Goal: Task Accomplishment & Management: Complete application form

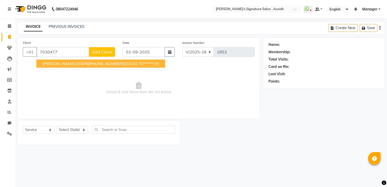
select select "6342"
select select "service"
click at [72, 26] on link "PREVIOUS INVOICES" at bounding box center [67, 26] width 36 height 5
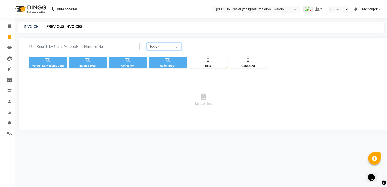
click at [179, 44] on select "[DATE] [DATE] Custom Range" at bounding box center [164, 47] width 34 height 8
select select "[DATE]"
click at [147, 43] on select "[DATE] [DATE] Custom Range" at bounding box center [164, 47] width 34 height 8
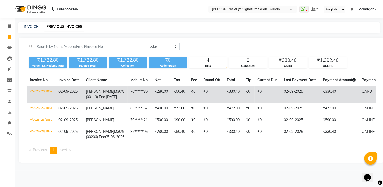
click at [104, 99] on td "Ketan M30%(00113) End 03-08-2026" at bounding box center [105, 94] width 45 height 17
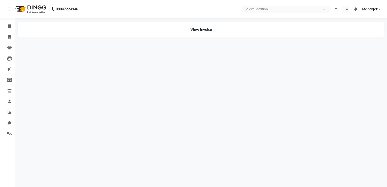
select select "en"
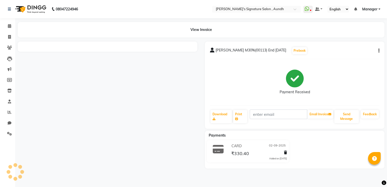
click at [104, 99] on div "08047224946 Select Location × [PERSON_NAME]'s Signature Salon , Aundh WhatsApp …" at bounding box center [193, 93] width 387 height 187
click at [10, 36] on icon at bounding box center [9, 37] width 3 height 4
select select "service"
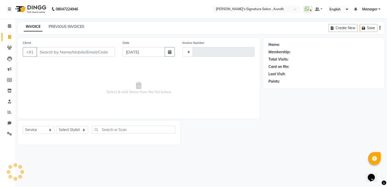
type input "1853"
select select "6342"
click at [54, 25] on link "PREVIOUS INVOICES" at bounding box center [67, 26] width 36 height 5
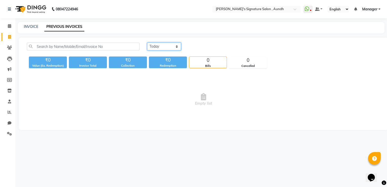
click at [173, 45] on select "[DATE] [DATE] Custom Range" at bounding box center [164, 47] width 34 height 8
select select "[DATE]"
click at [147, 43] on select "[DATE] [DATE] Custom Range" at bounding box center [164, 47] width 34 height 8
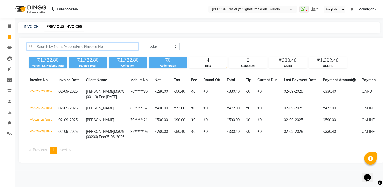
click at [71, 44] on input "text" at bounding box center [82, 47] width 111 height 8
click at [70, 40] on div "[DATE] [DATE] Custom Range ₹1,722.80 Value (Ex. Redemption) ₹1,722.80 Invoice T…" at bounding box center [202, 99] width 366 height 125
click at [33, 27] on link "INVOICE" at bounding box center [31, 26] width 14 height 5
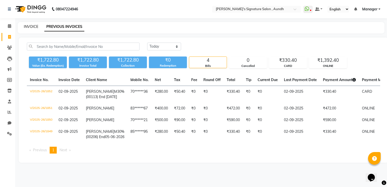
select select "service"
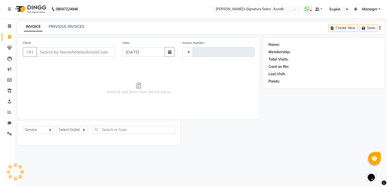
type input "1853"
select select "6342"
drag, startPoint x: 33, startPoint y: 27, endPoint x: 41, endPoint y: 51, distance: 25.1
click at [41, 51] on input "Client" at bounding box center [75, 52] width 78 height 10
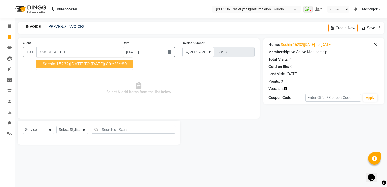
click at [51, 62] on span "Sachin 15232([DATE] TO [DATE])" at bounding box center [74, 63] width 63 height 5
type input "89******80"
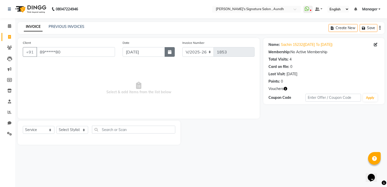
click at [171, 54] on button "button" at bounding box center [170, 52] width 10 height 10
select select "9"
select select "2025"
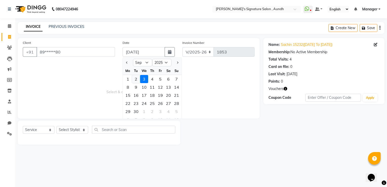
click at [137, 81] on div "2" at bounding box center [136, 79] width 8 height 8
type input "02-09-2025"
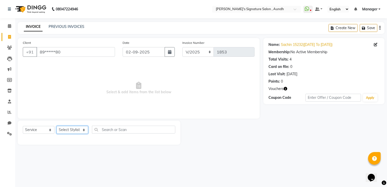
click at [69, 128] on select "Select Stylist [PERSON_NAME] Ankit Sir DEEPAK SAUDAGAR Dev DEVA SIR Diya [PERSO…" at bounding box center [72, 130] width 32 height 8
select select "60021"
click at [56, 126] on select "Select Stylist [PERSON_NAME] Ankit Sir DEEPAK SAUDAGAR Dev DEVA SIR Diya [PERSO…" at bounding box center [72, 130] width 32 height 8
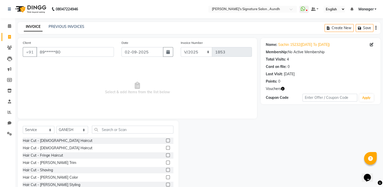
click at [166, 140] on label at bounding box center [168, 140] width 4 height 4
click at [166, 140] on input "checkbox" at bounding box center [167, 140] width 3 height 3
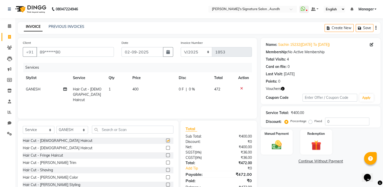
checkbox input "false"
click at [194, 90] on span "0 %" at bounding box center [192, 89] width 6 height 5
select select "60021"
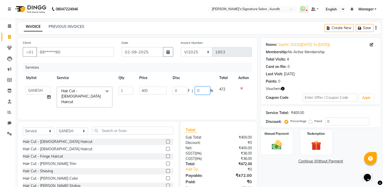
click at [207, 90] on input "0" at bounding box center [202, 91] width 15 height 8
type input "20"
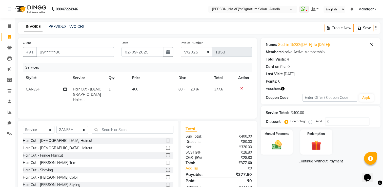
click at [228, 90] on td "377.6" at bounding box center [223, 95] width 24 height 22
select select "60021"
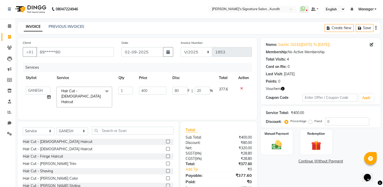
scroll to position [16, 0]
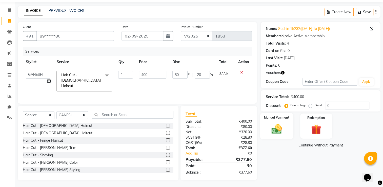
click at [275, 131] on img at bounding box center [276, 129] width 17 height 12
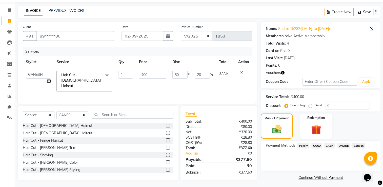
click at [347, 145] on span "ONLINE" at bounding box center [343, 146] width 13 height 6
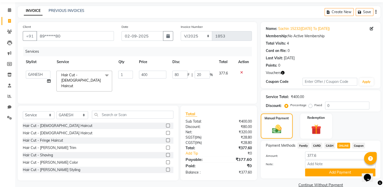
scroll to position [26, 0]
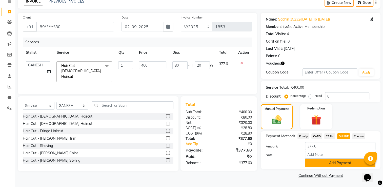
click at [332, 164] on button "Add Payment" at bounding box center [340, 163] width 70 height 8
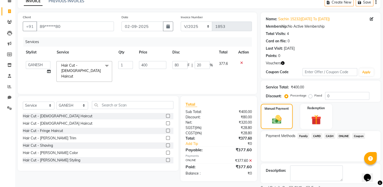
scroll to position [46, 0]
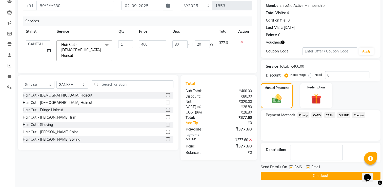
click at [319, 178] on button "Checkout" at bounding box center [321, 176] width 120 height 8
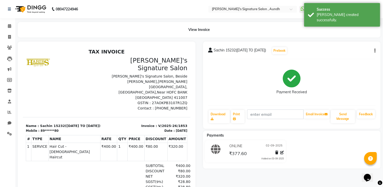
click at [14, 36] on div "View Invoice" at bounding box center [199, 29] width 370 height 15
click at [9, 37] on icon at bounding box center [9, 37] width 3 height 4
select select "service"
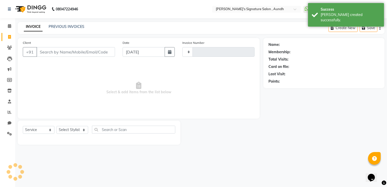
type input "1854"
select select "6342"
click at [45, 49] on input "Client" at bounding box center [75, 52] width 78 height 10
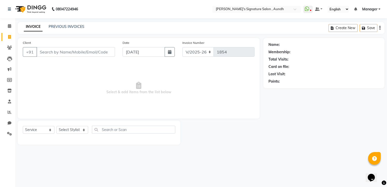
click at [39, 53] on input "Client" at bounding box center [75, 52] width 78 height 10
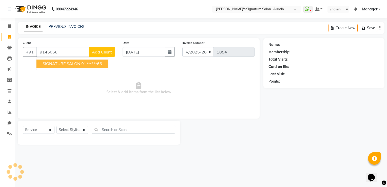
click at [47, 61] on button "SIGNATURE SALON 91******66" at bounding box center [72, 63] width 72 height 8
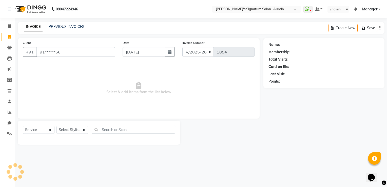
type input "91******66"
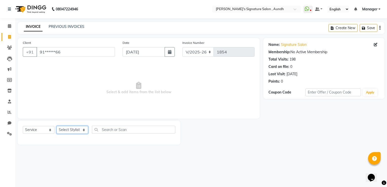
click at [69, 130] on select "Select Stylist [PERSON_NAME] Ankit Sir DEEPAK SAUDAGAR Dev DEVA SIR Diya [PERSO…" at bounding box center [72, 130] width 32 height 8
select select "83582"
click at [56, 126] on select "Select Stylist [PERSON_NAME] Ankit Sir DEEPAK SAUDAGAR Dev DEVA SIR Diya [PERSO…" at bounding box center [72, 130] width 32 height 8
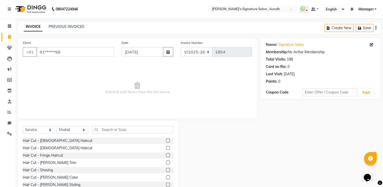
click at [166, 142] on label at bounding box center [168, 140] width 4 height 4
click at [166, 142] on input "checkbox" at bounding box center [167, 140] width 3 height 3
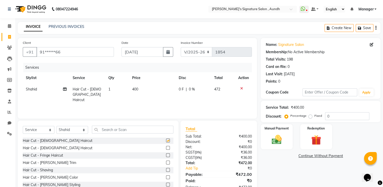
checkbox input "false"
click at [144, 89] on td "400" at bounding box center [152, 95] width 47 height 22
select select "83582"
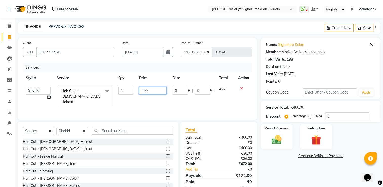
click at [150, 92] on input "400" at bounding box center [152, 91] width 27 height 8
type input "4"
type input "500"
click at [81, 131] on select "Select Stylist [PERSON_NAME] Ankit Sir DEEPAK SAUDAGAR Dev DEVA SIR Diya [PERSO…" at bounding box center [72, 131] width 32 height 8
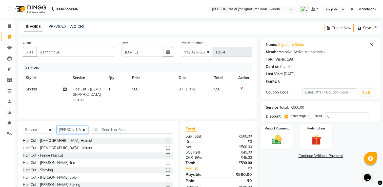
click at [56, 126] on select "Select Stylist [PERSON_NAME] Ankit Sir DEEPAK SAUDAGAR Dev DEVA SIR Diya [PERSO…" at bounding box center [72, 130] width 32 height 8
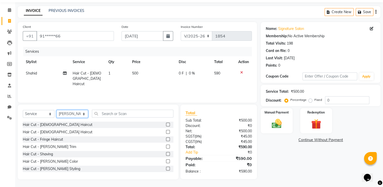
click at [83, 114] on select "Select Stylist [PERSON_NAME] Ankit Sir DEEPAK SAUDAGAR Dev DEVA SIR Diya [PERSO…" at bounding box center [72, 114] width 32 height 8
select select "56258"
click at [56, 110] on select "Select Stylist [PERSON_NAME] Ankit Sir DEEPAK SAUDAGAR Dev DEVA SIR Diya [PERSO…" at bounding box center [72, 114] width 32 height 8
click at [166, 126] on label at bounding box center [168, 125] width 4 height 4
click at [166, 126] on input "checkbox" at bounding box center [167, 124] width 3 height 3
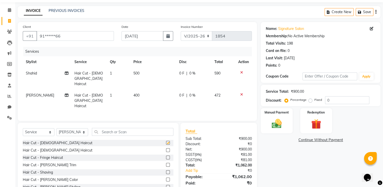
checkbox input "false"
click at [142, 90] on td "400" at bounding box center [153, 101] width 46 height 22
select select "56258"
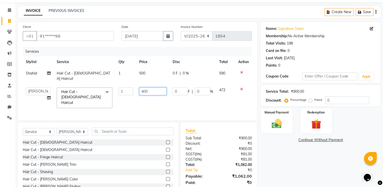
click at [160, 87] on input "400" at bounding box center [152, 91] width 27 height 8
type input "4"
type input "500"
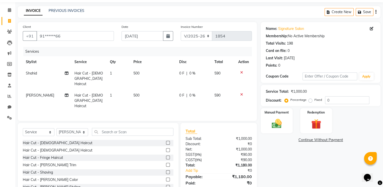
click at [218, 90] on td "590" at bounding box center [223, 101] width 24 height 22
select select "56258"
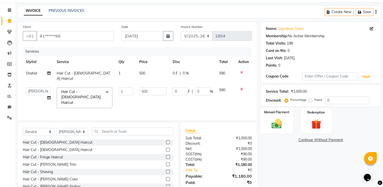
click at [274, 125] on img at bounding box center [276, 124] width 17 height 12
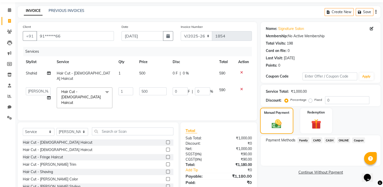
scroll to position [25, 0]
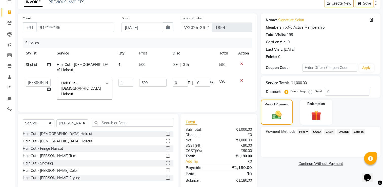
click at [315, 134] on span "CARD" at bounding box center [316, 132] width 11 height 6
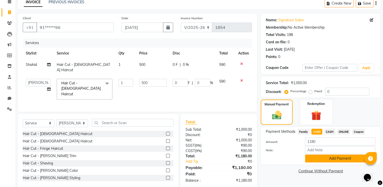
click at [317, 162] on button "Add Payment" at bounding box center [340, 158] width 70 height 8
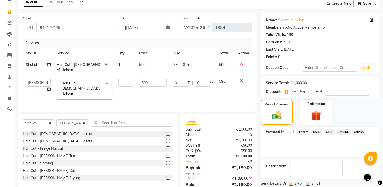
scroll to position [41, 0]
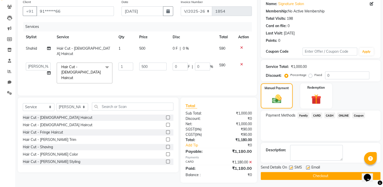
click at [307, 176] on button "Checkout" at bounding box center [321, 176] width 120 height 8
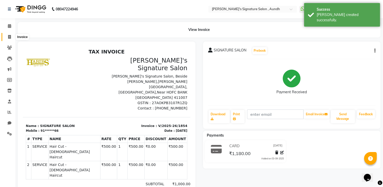
click at [9, 37] on icon at bounding box center [9, 37] width 3 height 4
select select "service"
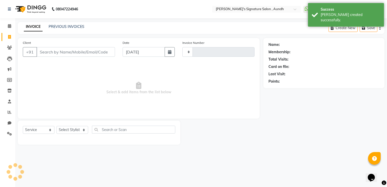
type input "1855"
select select "6342"
click at [46, 52] on input "Client" at bounding box center [75, 52] width 78 height 10
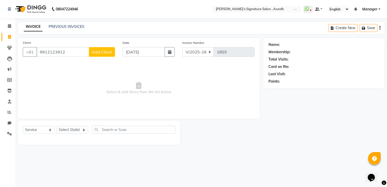
type input "9912123912"
click at [101, 53] on span "Add Client" at bounding box center [102, 51] width 20 height 5
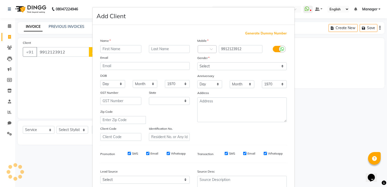
select select "22"
click at [103, 48] on input "text" at bounding box center [120, 49] width 41 height 8
type input "RASHMI"
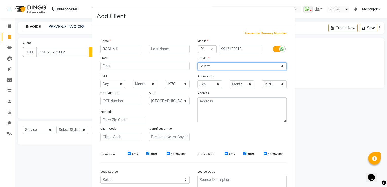
click at [205, 66] on select "Select [DEMOGRAPHIC_DATA] [DEMOGRAPHIC_DATA] Other Prefer Not To Say" at bounding box center [241, 66] width 89 height 8
select select "[DEMOGRAPHIC_DATA]"
click at [197, 63] on select "Select [DEMOGRAPHIC_DATA] [DEMOGRAPHIC_DATA] Other Prefer Not To Say" at bounding box center [241, 66] width 89 height 8
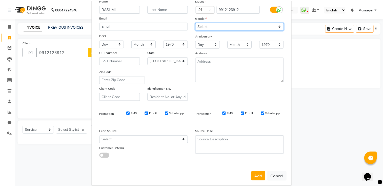
scroll to position [49, 0]
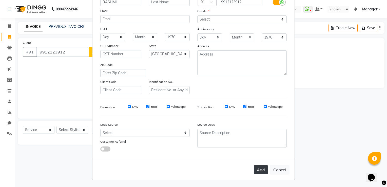
click at [258, 168] on button "Add" at bounding box center [261, 169] width 14 height 9
type input "99******12"
select select
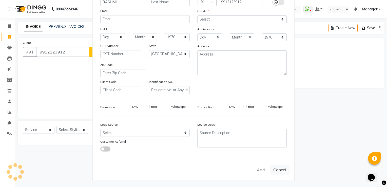
select select "null"
select select
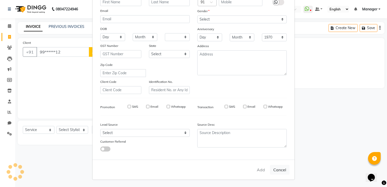
checkbox input "false"
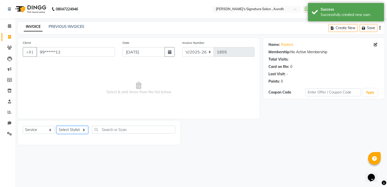
click at [71, 130] on select "Select Stylist [PERSON_NAME] Ankit Sir DEEPAK SAUDAGAR Dev DEVA SIR Diya [PERSO…" at bounding box center [72, 130] width 32 height 8
select select "62503"
click at [56, 126] on select "Select Stylist [PERSON_NAME] Ankit Sir DEEPAK SAUDAGAR Dev DEVA SIR Diya [PERSO…" at bounding box center [72, 130] width 32 height 8
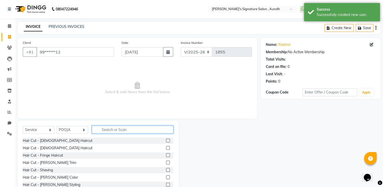
click at [126, 129] on input "text" at bounding box center [133, 130] width 82 height 8
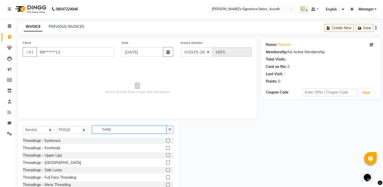
type input "THRE"
click at [166, 140] on label at bounding box center [168, 140] width 4 height 4
click at [166, 140] on input "checkbox" at bounding box center [167, 140] width 3 height 3
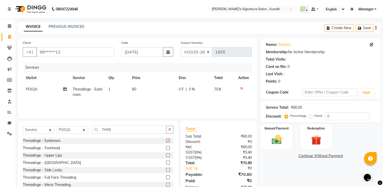
checkbox input "false"
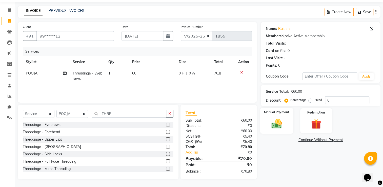
click at [274, 122] on img at bounding box center [276, 124] width 17 height 12
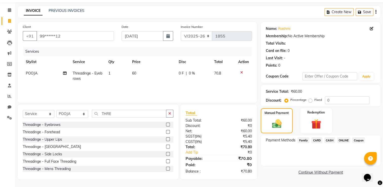
click at [340, 141] on span "ONLINE" at bounding box center [343, 140] width 13 height 6
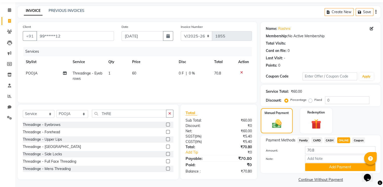
scroll to position [20, 0]
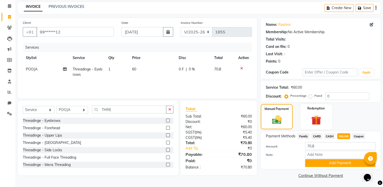
click at [333, 167] on div "Payment Methods Family CARD CASH ONLINE Coupon Amount: 70.8 Note: Add Payment" at bounding box center [321, 150] width 120 height 38
click at [333, 164] on button "Add Payment" at bounding box center [340, 163] width 70 height 8
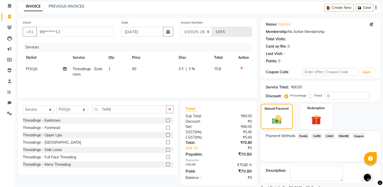
scroll to position [41, 0]
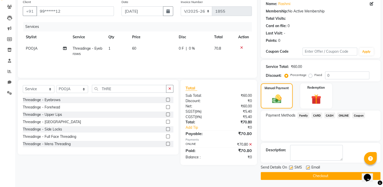
click at [313, 176] on button "Checkout" at bounding box center [321, 176] width 120 height 8
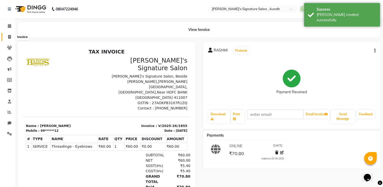
click at [6, 38] on span at bounding box center [9, 37] width 9 height 6
select select "service"
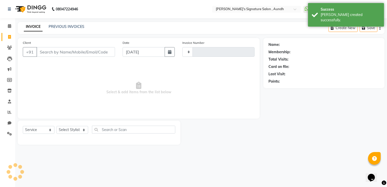
type input "1856"
select select "6342"
click at [48, 54] on input "Client" at bounding box center [75, 52] width 78 height 10
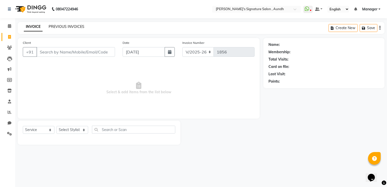
click at [72, 27] on link "PREVIOUS INVOICES" at bounding box center [67, 26] width 36 height 5
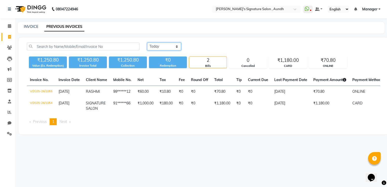
click at [174, 46] on select "[DATE] [DATE] Custom Range" at bounding box center [164, 47] width 34 height 8
select select "[DATE]"
click at [147, 43] on select "[DATE] [DATE] Custom Range" at bounding box center [164, 47] width 34 height 8
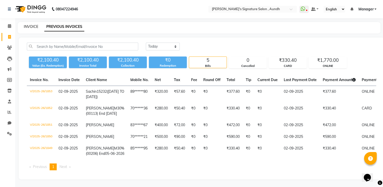
click at [30, 29] on link "INVOICE" at bounding box center [31, 26] width 14 height 5
select select "service"
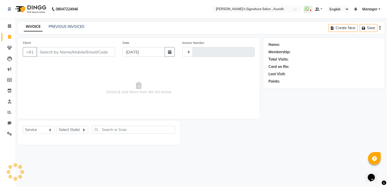
type input "1856"
select select "6342"
click at [52, 50] on input "Client" at bounding box center [75, 52] width 78 height 10
click at [51, 53] on input "Client" at bounding box center [75, 52] width 78 height 10
click at [53, 27] on link "PREVIOUS INVOICES" at bounding box center [67, 26] width 36 height 5
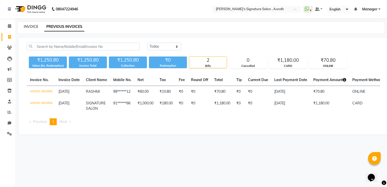
click at [32, 26] on link "INVOICE" at bounding box center [31, 26] width 14 height 5
select select "service"
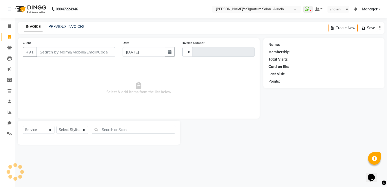
type input "1856"
select select "6342"
click at [46, 51] on input "Client" at bounding box center [75, 52] width 78 height 10
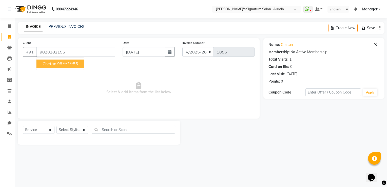
click at [61, 65] on ngb-highlight "98******55" at bounding box center [67, 63] width 21 height 5
type input "98******55"
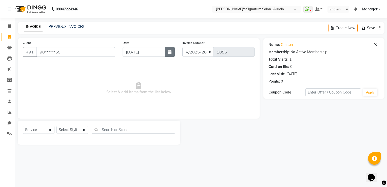
click at [171, 52] on icon "button" at bounding box center [170, 52] width 4 height 4
select select "9"
select select "2025"
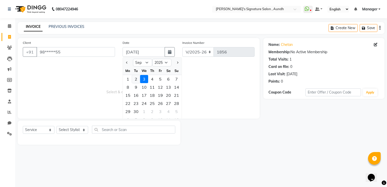
click at [134, 78] on div "2" at bounding box center [136, 79] width 8 height 8
type input "02-09-2025"
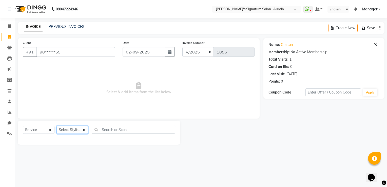
click at [77, 130] on select "Select Stylist [PERSON_NAME] Ankit Sir DEEPAK SAUDAGAR Dev DEVA SIR Diya [PERSO…" at bounding box center [72, 130] width 32 height 8
select select "56258"
click at [56, 126] on select "Select Stylist [PERSON_NAME] Ankit Sir DEEPAK SAUDAGAR Dev DEVA SIR Diya [PERSO…" at bounding box center [72, 130] width 32 height 8
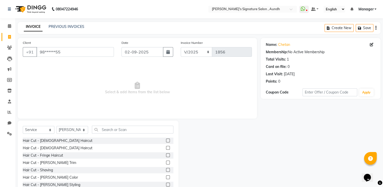
click at [166, 139] on label at bounding box center [168, 140] width 4 height 4
click at [166, 139] on input "checkbox" at bounding box center [167, 140] width 3 height 3
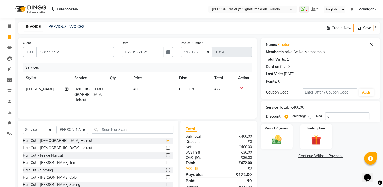
checkbox input "false"
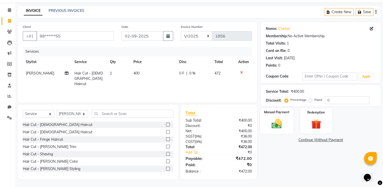
click at [279, 126] on img at bounding box center [276, 124] width 17 height 12
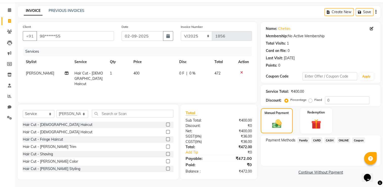
click at [341, 144] on div "ONLINE" at bounding box center [342, 140] width 15 height 7
click at [342, 142] on span "ONLINE" at bounding box center [343, 140] width 13 height 6
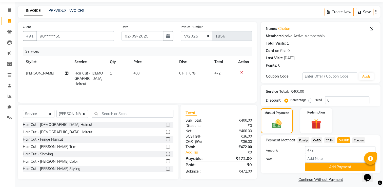
scroll to position [20, 0]
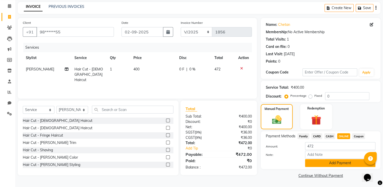
click at [321, 161] on button "Add Payment" at bounding box center [340, 163] width 70 height 8
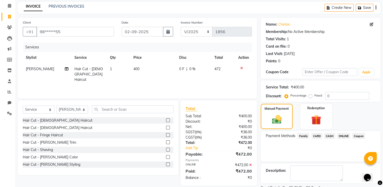
scroll to position [41, 0]
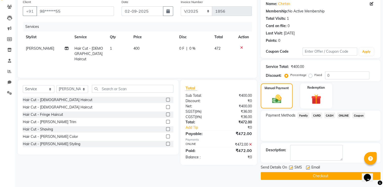
click at [311, 175] on button "Checkout" at bounding box center [321, 176] width 120 height 8
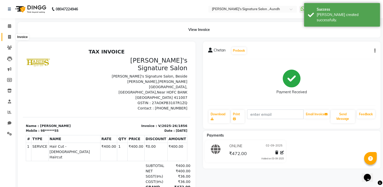
click at [11, 36] on span at bounding box center [9, 37] width 9 height 6
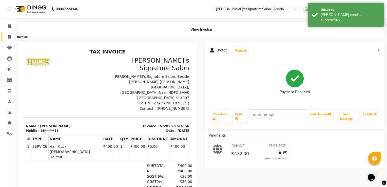
select select "6342"
select select "service"
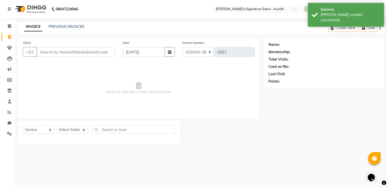
click at [41, 51] on input "Client" at bounding box center [75, 52] width 78 height 10
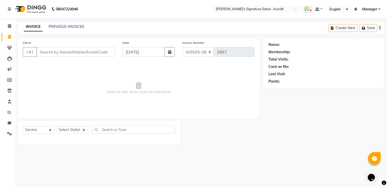
click at [45, 51] on input "Client" at bounding box center [75, 52] width 78 height 10
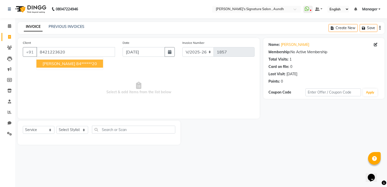
click at [55, 63] on span "[PERSON_NAME]" at bounding box center [59, 63] width 33 height 5
type input "84******20"
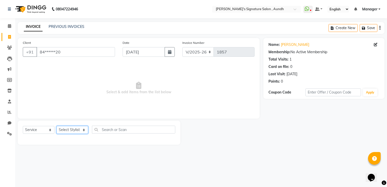
click at [70, 128] on select "Select Stylist [PERSON_NAME] Ankit Sir DEEPAK SAUDAGAR Dev DEVA SIR Diya [PERSO…" at bounding box center [72, 130] width 32 height 8
select select "60021"
click at [56, 126] on select "Select Stylist [PERSON_NAME] Ankit Sir DEEPAK SAUDAGAR Dev DEVA SIR Diya [PERSO…" at bounding box center [72, 130] width 32 height 8
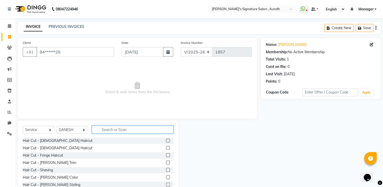
click at [105, 129] on input "text" at bounding box center [133, 130] width 82 height 8
type input "M"
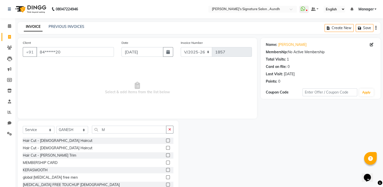
click at [166, 162] on label at bounding box center [168, 163] width 4 height 4
click at [166, 162] on input "checkbox" at bounding box center [167, 162] width 3 height 3
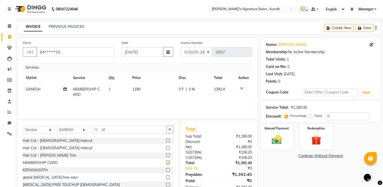
checkbox input "false"
click at [195, 89] on div "0 F | 0 %" at bounding box center [192, 89] width 29 height 5
select select "60021"
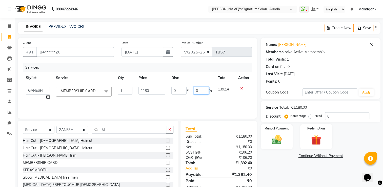
click at [202, 90] on input "0" at bounding box center [201, 91] width 15 height 8
type input "20"
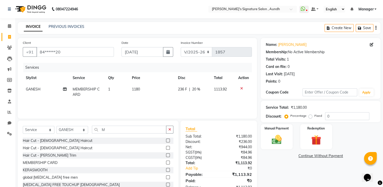
click at [223, 88] on span "1113.92" at bounding box center [220, 89] width 13 height 5
select select "60021"
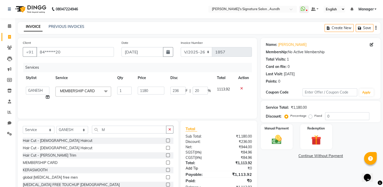
scroll to position [16, 0]
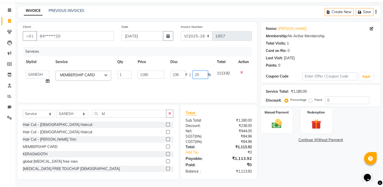
click at [200, 74] on input "20" at bounding box center [200, 75] width 15 height 8
type input "2"
type input "30"
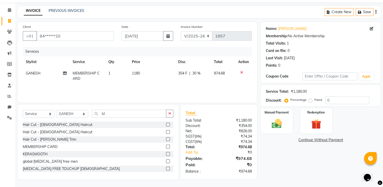
click at [223, 75] on span "974.68" at bounding box center [219, 73] width 11 height 5
select select "60021"
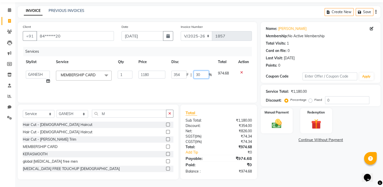
click at [202, 74] on input "30" at bounding box center [201, 75] width 15 height 8
type input "3"
type input "20"
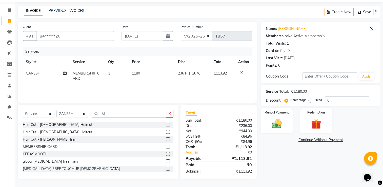
click at [224, 75] on span "1113.92" at bounding box center [220, 73] width 13 height 5
select select "60021"
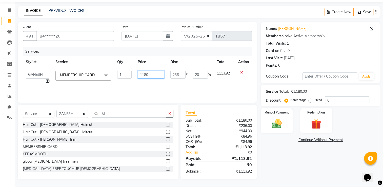
click at [152, 74] on input "1180" at bounding box center [151, 75] width 26 height 8
type input "1"
type input "944"
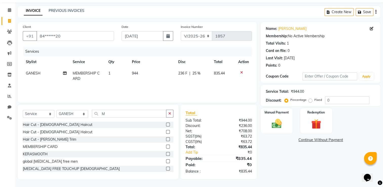
click at [221, 75] on span "835.44" at bounding box center [219, 73] width 11 height 5
select select "60021"
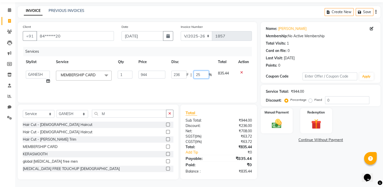
click at [204, 75] on input "25" at bounding box center [201, 75] width 15 height 8
type input "2"
type input "0"
click at [204, 75] on input "0" at bounding box center [201, 75] width 15 height 8
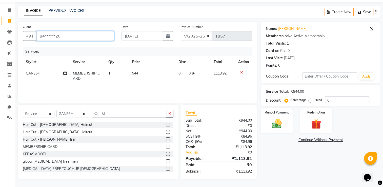
click at [69, 37] on input "84******20" at bounding box center [74, 36] width 77 height 10
type input "8"
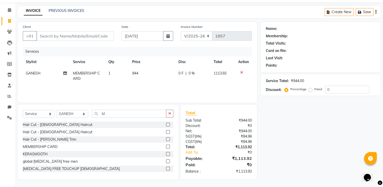
click at [240, 73] on icon at bounding box center [241, 73] width 3 height 4
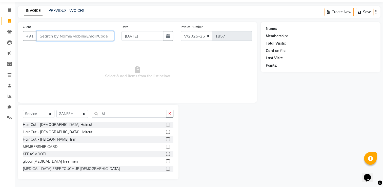
click at [47, 34] on input "Client" at bounding box center [74, 36] width 77 height 10
click at [43, 35] on input "Client" at bounding box center [74, 36] width 77 height 10
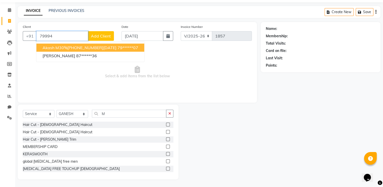
click at [60, 46] on span "akash M30%[PHONE_NUMBER][DATE]" at bounding box center [80, 47] width 74 height 5
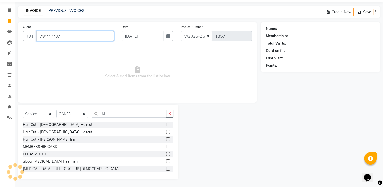
type input "79******07"
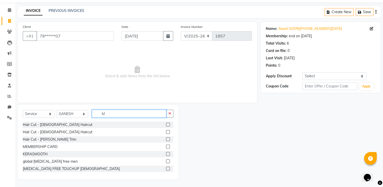
click at [115, 114] on input "M" at bounding box center [129, 114] width 74 height 8
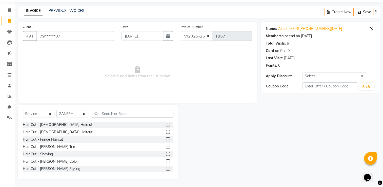
click at [166, 125] on label at bounding box center [168, 125] width 4 height 4
click at [166, 125] on input "checkbox" at bounding box center [167, 124] width 3 height 3
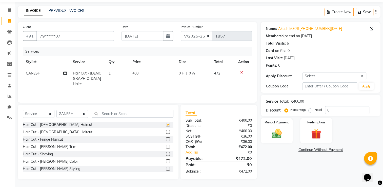
checkbox input "false"
click at [166, 145] on label at bounding box center [168, 147] width 4 height 4
click at [166, 145] on input "checkbox" at bounding box center [167, 146] width 3 height 3
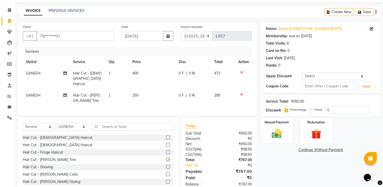
checkbox input "false"
click at [192, 75] on span "0 %" at bounding box center [192, 73] width 6 height 5
select select "60021"
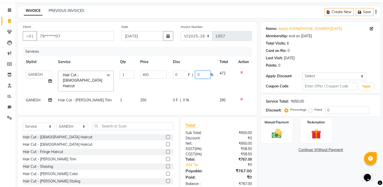
click at [204, 73] on input "0" at bounding box center [202, 75] width 15 height 8
type input "30"
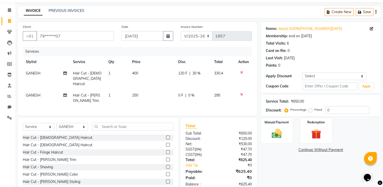
click at [192, 93] on div "0 F | 0 %" at bounding box center [193, 95] width 30 height 5
select select "60021"
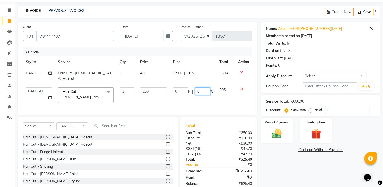
click at [202, 87] on input "0" at bounding box center [202, 91] width 15 height 8
type input "30"
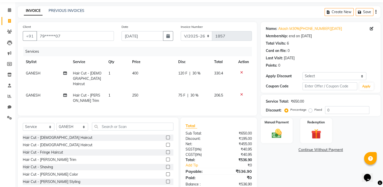
click at [234, 81] on tbody "GANESH Hair Cut - [DEMOGRAPHIC_DATA] Haircut 1 400 120 F | 30 % 330.4 GANESH Ha…" at bounding box center [137, 87] width 229 height 39
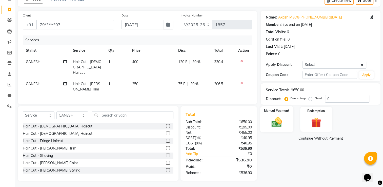
click at [272, 125] on img at bounding box center [276, 122] width 17 height 12
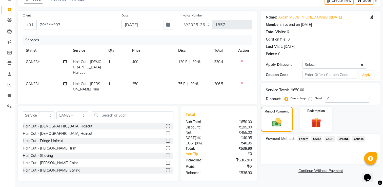
click at [340, 137] on span "ONLINE" at bounding box center [343, 139] width 13 height 6
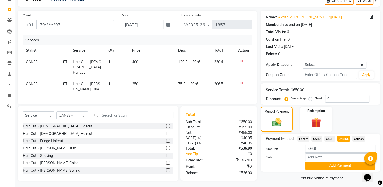
scroll to position [30, 0]
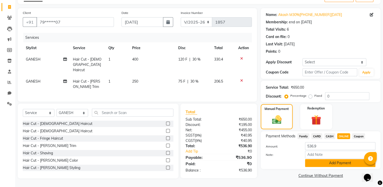
click at [327, 163] on button "Add Payment" at bounding box center [340, 163] width 70 height 8
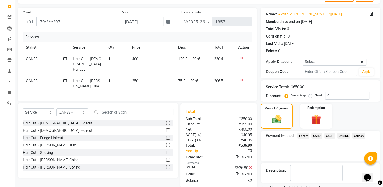
scroll to position [51, 0]
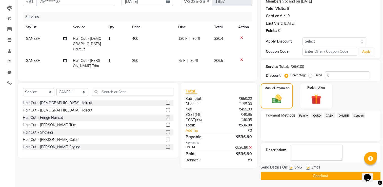
click at [321, 173] on button "Checkout" at bounding box center [321, 176] width 120 height 8
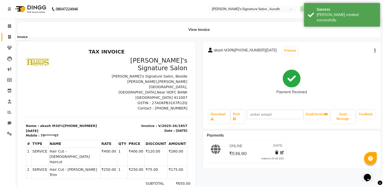
click at [9, 36] on icon at bounding box center [9, 37] width 3 height 4
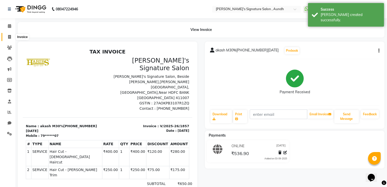
select select "service"
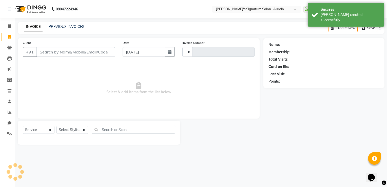
type input "1858"
select select "6342"
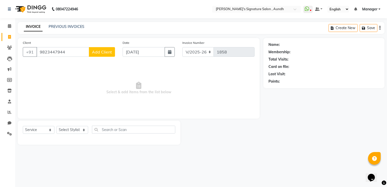
type input "9823447944"
click at [100, 49] on span "Add Client" at bounding box center [102, 51] width 20 height 5
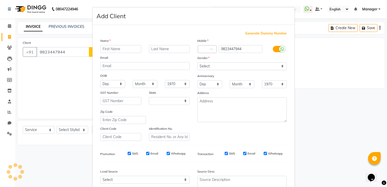
select select "22"
click at [112, 47] on input "text" at bounding box center [120, 49] width 41 height 8
type input "ARUNA"
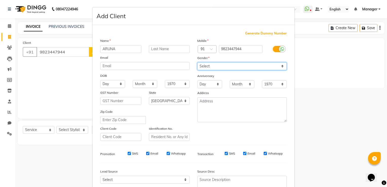
click at [212, 68] on select "Select [DEMOGRAPHIC_DATA] [DEMOGRAPHIC_DATA] Other Prefer Not To Say" at bounding box center [241, 66] width 89 height 8
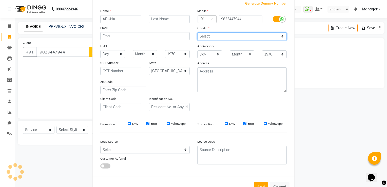
scroll to position [30, 0]
click at [203, 39] on select "Select [DEMOGRAPHIC_DATA] [DEMOGRAPHIC_DATA] Other Prefer Not To Say" at bounding box center [241, 36] width 89 height 8
select select "[DEMOGRAPHIC_DATA]"
click at [197, 32] on select "Select [DEMOGRAPHIC_DATA] [DEMOGRAPHIC_DATA] Other Prefer Not To Say" at bounding box center [241, 36] width 89 height 8
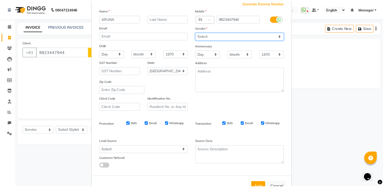
scroll to position [49, 0]
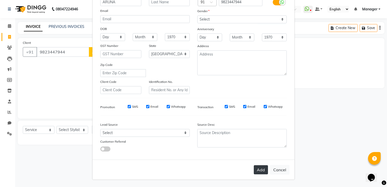
click at [257, 168] on button "Add" at bounding box center [261, 169] width 14 height 9
type input "98******44"
select select
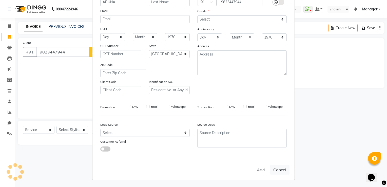
select select "null"
select select
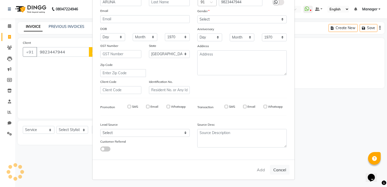
checkbox input "false"
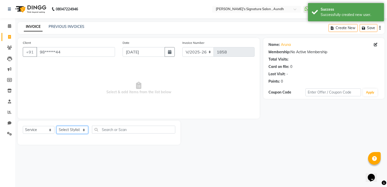
click at [70, 128] on select "Select Stylist [PERSON_NAME] Ankit Sir DEEPAK SAUDAGAR Dev DEVA SIR Diya [PERSO…" at bounding box center [72, 130] width 32 height 8
select select "56258"
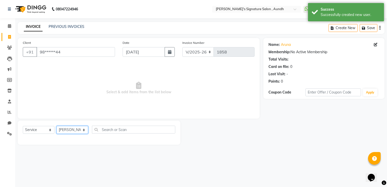
click at [56, 126] on select "Select Stylist [PERSON_NAME] Ankit Sir DEEPAK SAUDAGAR Dev DEVA SIR Diya [PERSO…" at bounding box center [72, 130] width 32 height 8
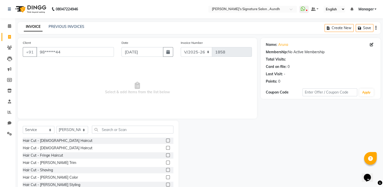
click at [166, 148] on label at bounding box center [168, 148] width 4 height 4
click at [166, 148] on input "checkbox" at bounding box center [167, 147] width 3 height 3
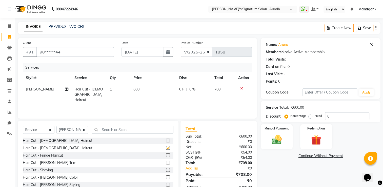
checkbox input "false"
click at [272, 147] on div "Manual Payment" at bounding box center [276, 137] width 33 height 26
click at [339, 156] on span "ONLINE" at bounding box center [343, 156] width 13 height 6
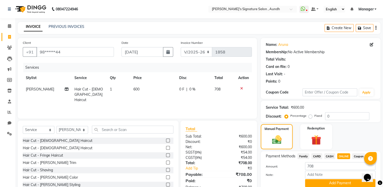
scroll to position [20, 0]
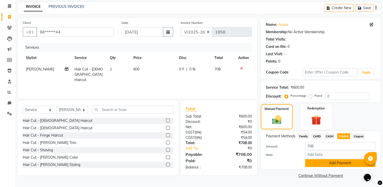
click at [337, 165] on button "Add Payment" at bounding box center [340, 163] width 70 height 8
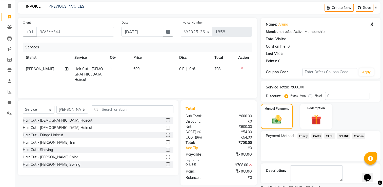
scroll to position [41, 0]
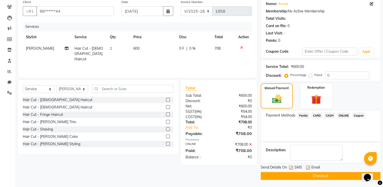
click at [327, 177] on button "Checkout" at bounding box center [321, 176] width 120 height 8
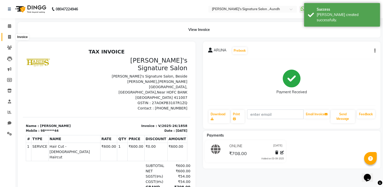
click at [10, 35] on icon at bounding box center [9, 37] width 3 height 4
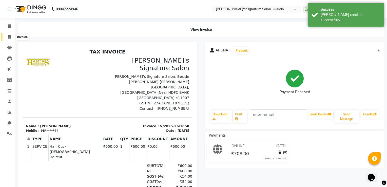
select select "service"
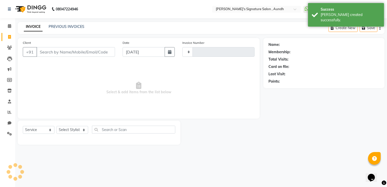
type input "1859"
select select "6342"
click at [45, 52] on input "Client" at bounding box center [75, 52] width 78 height 10
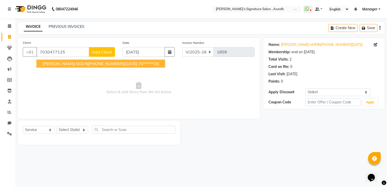
click at [71, 63] on span "[PERSON_NAME] M30%[PHONE_NUMBER][DATE]" at bounding box center [90, 63] width 95 height 5
type input "70******25"
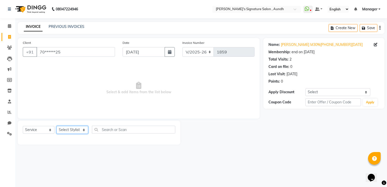
click at [69, 131] on select "Select Stylist [PERSON_NAME] Ankit Sir DEEPAK SAUDAGAR Dev DEVA SIR Diya [PERSO…" at bounding box center [72, 130] width 32 height 8
select select "60021"
click at [56, 126] on select "Select Stylist [PERSON_NAME] Ankit Sir DEEPAK SAUDAGAR Dev DEVA SIR Diya [PERSO…" at bounding box center [72, 130] width 32 height 8
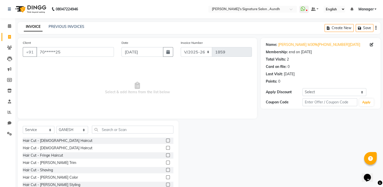
click at [166, 140] on label at bounding box center [168, 140] width 4 height 4
click at [166, 140] on input "checkbox" at bounding box center [167, 140] width 3 height 3
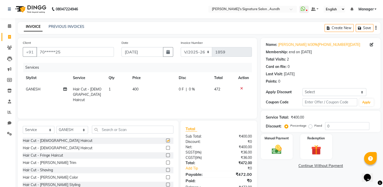
checkbox input "false"
click at [166, 163] on label at bounding box center [168, 163] width 4 height 4
click at [166, 163] on input "checkbox" at bounding box center [167, 162] width 3 height 3
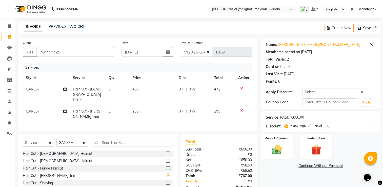
checkbox input "false"
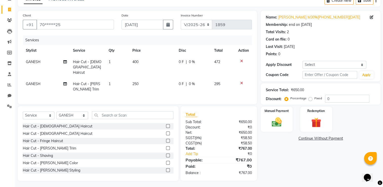
click at [193, 62] on span "0 %" at bounding box center [192, 61] width 6 height 5
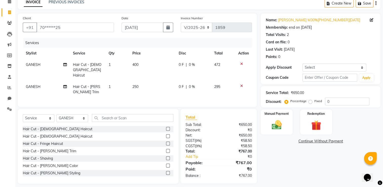
select select "60021"
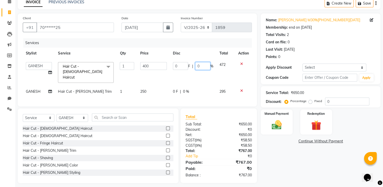
click at [201, 67] on input "0" at bounding box center [202, 66] width 15 height 8
type input "30"
drag, startPoint x: 201, startPoint y: 67, endPoint x: 200, endPoint y: 86, distance: 18.2
click at [200, 86] on tbody "[PERSON_NAME] Ankit Sir DEEPAK SAUDAGAR Dev DEVA SIR Diya [PERSON_NAME] [PERSON…" at bounding box center [137, 78] width 229 height 38
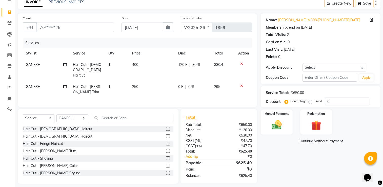
click at [195, 85] on td "0 F | 0 %" at bounding box center [193, 89] width 36 height 17
select select "60021"
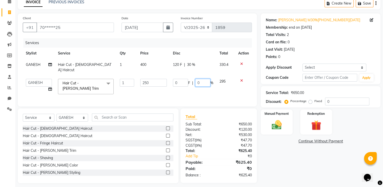
click at [201, 79] on input "0" at bounding box center [202, 83] width 15 height 8
type input "30"
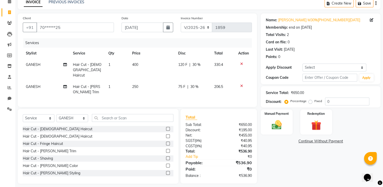
click at [215, 81] on tr "GANESH Hair Cut - [PERSON_NAME] Trim 1 250 75 F | 30 % 206.5" at bounding box center [137, 89] width 229 height 17
click at [273, 124] on img at bounding box center [276, 125] width 17 height 12
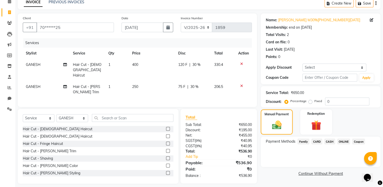
click at [343, 140] on span "ONLINE" at bounding box center [343, 141] width 13 height 6
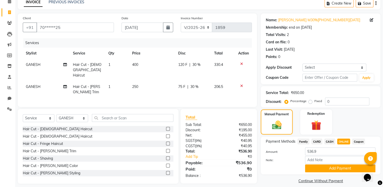
scroll to position [30, 0]
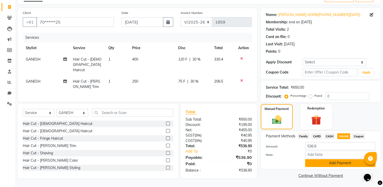
click at [334, 165] on button "Add Payment" at bounding box center [340, 163] width 70 height 8
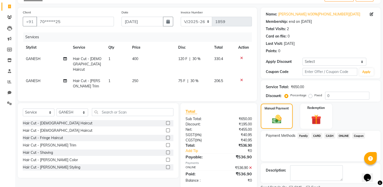
scroll to position [51, 0]
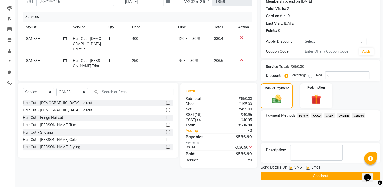
click at [316, 176] on button "Checkout" at bounding box center [321, 176] width 120 height 8
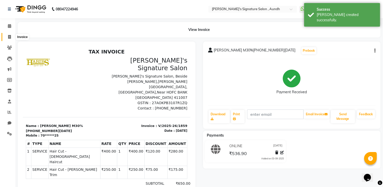
click at [11, 34] on span at bounding box center [9, 37] width 9 height 6
select select "service"
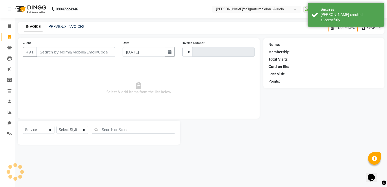
type input "1860"
select select "6342"
click at [75, 26] on link "PREVIOUS INVOICES" at bounding box center [67, 26] width 36 height 5
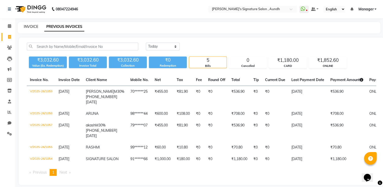
click at [32, 29] on link "INVOICE" at bounding box center [31, 26] width 14 height 5
select select "service"
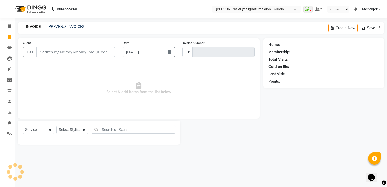
type input "1860"
select select "6342"
click at [48, 52] on input "Client" at bounding box center [75, 52] width 78 height 10
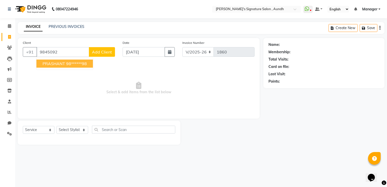
click at [52, 60] on button "PRASHANT 98******98" at bounding box center [64, 63] width 56 height 8
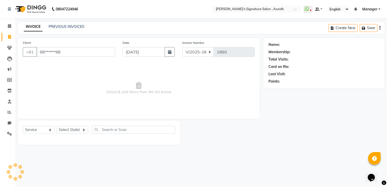
type input "98******98"
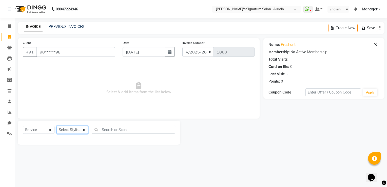
click at [71, 127] on select "Select Stylist [PERSON_NAME] Ankit Sir DEEPAK SAUDAGAR Dev DEVA SIR Diya [PERSO…" at bounding box center [72, 130] width 32 height 8
select select "83582"
click at [56, 126] on select "Select Stylist [PERSON_NAME] Ankit Sir DEEPAK SAUDAGAR Dev DEVA SIR Diya [PERSO…" at bounding box center [72, 130] width 32 height 8
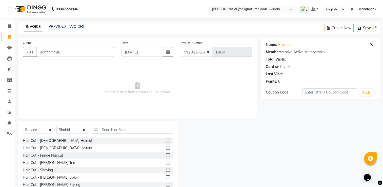
click at [166, 141] on label at bounding box center [168, 140] width 4 height 4
click at [166, 141] on input "checkbox" at bounding box center [167, 140] width 3 height 3
click at [166, 141] on label at bounding box center [168, 140] width 4 height 4
click at [166, 141] on input "checkbox" at bounding box center [167, 140] width 3 height 3
checkbox input "false"
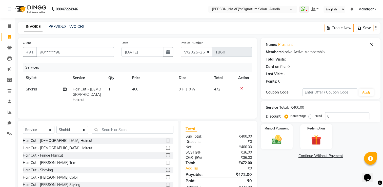
click at [166, 162] on label at bounding box center [168, 163] width 4 height 4
click at [166, 162] on input "checkbox" at bounding box center [167, 162] width 3 height 3
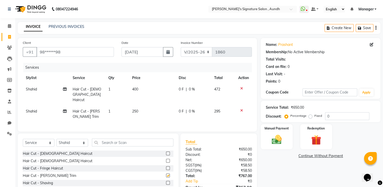
checkbox input "false"
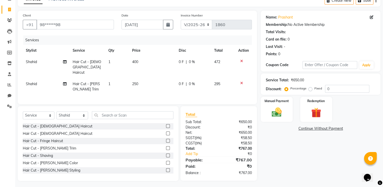
click at [139, 62] on td "400" at bounding box center [152, 67] width 47 height 22
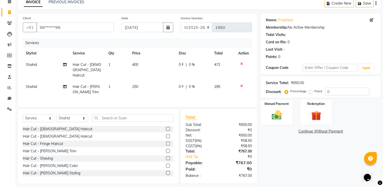
select select "83582"
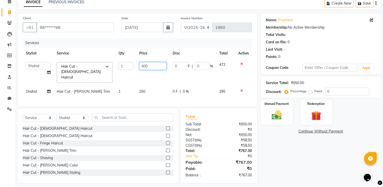
click at [151, 67] on input "400" at bounding box center [152, 66] width 27 height 8
type input "4"
type input "200"
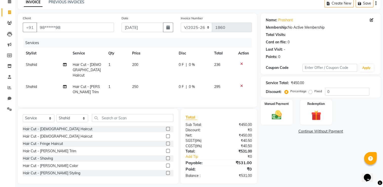
click at [221, 67] on td "236" at bounding box center [223, 70] width 24 height 22
select select "83582"
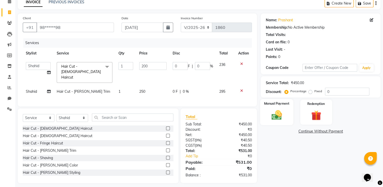
click at [274, 117] on img at bounding box center [276, 115] width 17 height 12
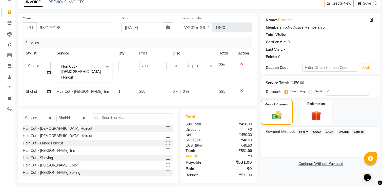
click at [340, 130] on span "ONLINE" at bounding box center [343, 132] width 13 height 6
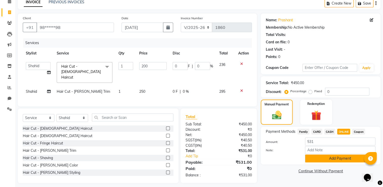
click at [327, 161] on button "Add Payment" at bounding box center [340, 158] width 70 height 8
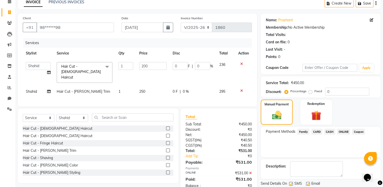
scroll to position [41, 0]
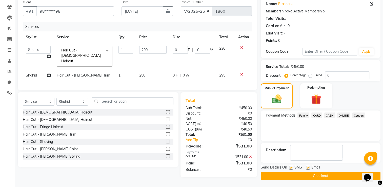
click at [311, 177] on button "Checkout" at bounding box center [321, 176] width 120 height 8
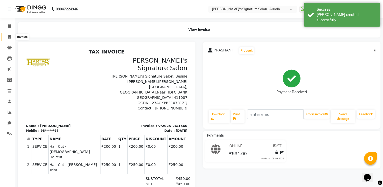
click at [9, 35] on icon at bounding box center [9, 37] width 3 height 4
select select "service"
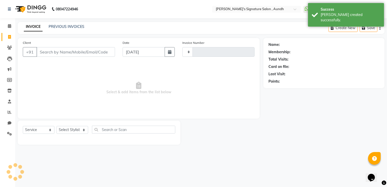
type input "1861"
select select "6342"
click at [52, 53] on input "Client" at bounding box center [75, 52] width 78 height 10
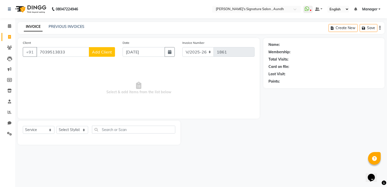
type input "7039513833"
click at [97, 53] on span "Add Client" at bounding box center [102, 51] width 20 height 5
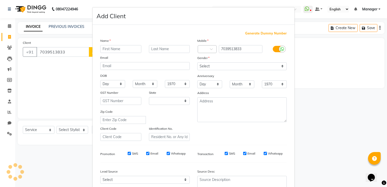
select select "22"
click at [104, 48] on input "text" at bounding box center [120, 49] width 41 height 8
click at [104, 48] on input "[PERSON_NAME]" at bounding box center [120, 49] width 41 height 8
click at [120, 47] on input "VIRAMK" at bounding box center [120, 49] width 41 height 8
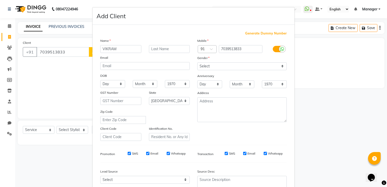
type input "VIKRAM"
click at [154, 48] on input "text" at bounding box center [169, 49] width 41 height 8
type input "00049/30"
click at [168, 49] on input "00049/30" at bounding box center [169, 49] width 41 height 8
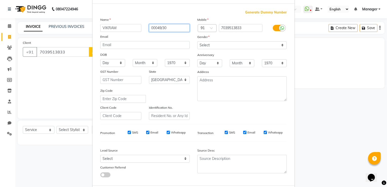
click at [168, 26] on input "00049/30" at bounding box center [169, 28] width 41 height 8
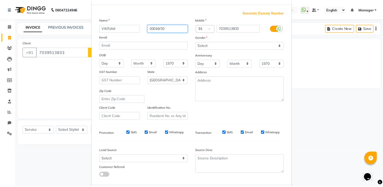
scroll to position [49, 0]
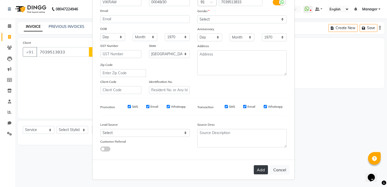
click at [257, 169] on button "Add" at bounding box center [261, 169] width 14 height 9
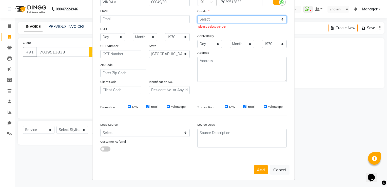
click at [199, 18] on select "Select [DEMOGRAPHIC_DATA] [DEMOGRAPHIC_DATA] Other Prefer Not To Say" at bounding box center [241, 19] width 89 height 8
select select "[DEMOGRAPHIC_DATA]"
click at [197, 15] on select "Select [DEMOGRAPHIC_DATA] [DEMOGRAPHIC_DATA] Other Prefer Not To Say" at bounding box center [241, 19] width 89 height 8
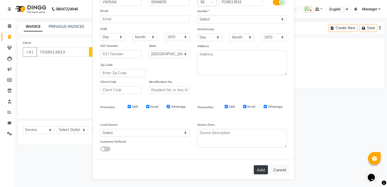
click at [261, 170] on button "Add" at bounding box center [261, 169] width 14 height 9
type input "70******33"
select select
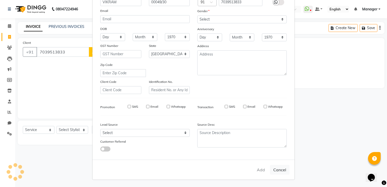
select select "null"
select select
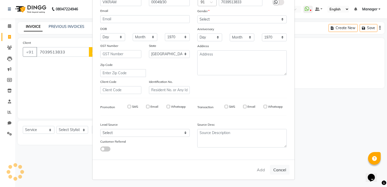
checkbox input "false"
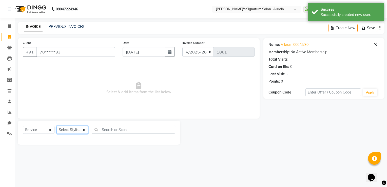
click at [72, 130] on select "Select Stylist [PERSON_NAME] Ankit Sir DEEPAK SAUDAGAR Dev DEVA SIR Diya [PERSO…" at bounding box center [72, 130] width 32 height 8
select select "60021"
click at [56, 126] on select "Select Stylist [PERSON_NAME] Ankit Sir DEEPAK SAUDAGAR Dev DEVA SIR Diya [PERSO…" at bounding box center [72, 130] width 32 height 8
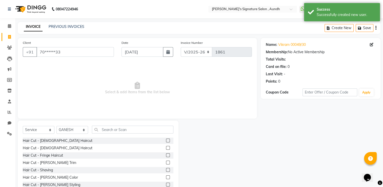
click at [166, 164] on label at bounding box center [168, 163] width 4 height 4
click at [166, 164] on input "checkbox" at bounding box center [167, 162] width 3 height 3
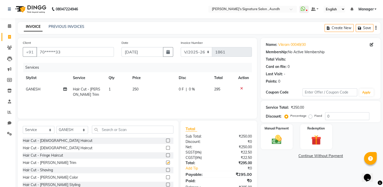
checkbox input "false"
click at [105, 131] on input "text" at bounding box center [133, 130] width 82 height 8
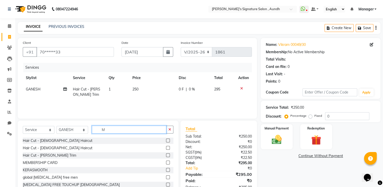
type input "M"
click at [166, 163] on label at bounding box center [168, 163] width 4 height 4
click at [166, 163] on input "checkbox" at bounding box center [167, 162] width 3 height 3
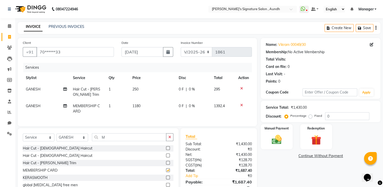
checkbox input "false"
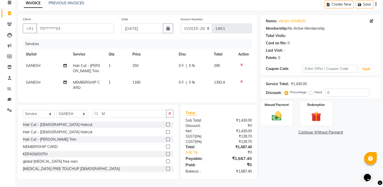
click at [136, 80] on span "1180" at bounding box center [136, 82] width 8 height 5
select select "60021"
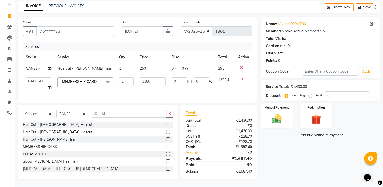
scroll to position [25, 0]
click at [137, 79] on td "1180" at bounding box center [153, 83] width 32 height 19
click at [145, 77] on input "1180" at bounding box center [153, 81] width 26 height 8
type input "944"
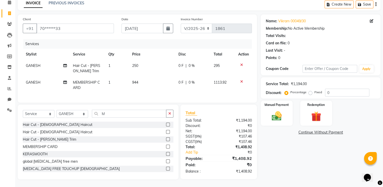
click at [146, 89] on td "944" at bounding box center [152, 85] width 46 height 17
select select "60021"
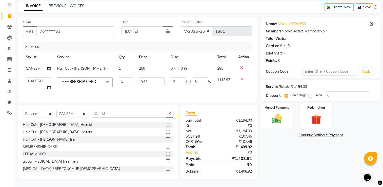
click at [229, 77] on span "1113.92" at bounding box center [223, 79] width 13 height 5
click at [148, 77] on input "944" at bounding box center [152, 81] width 26 height 8
type input "9"
type input "1180"
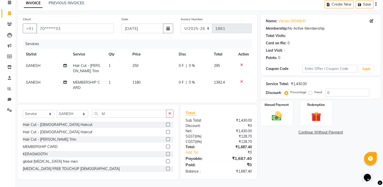
click at [160, 88] on td "1180" at bounding box center [152, 85] width 46 height 17
select select "60021"
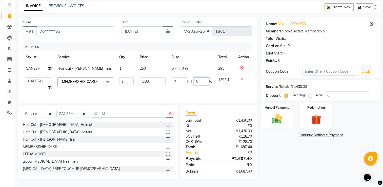
click at [205, 77] on input "0" at bounding box center [201, 81] width 15 height 8
type input "20"
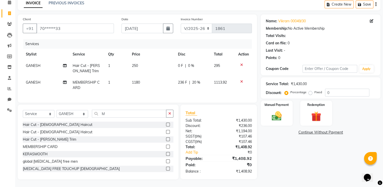
click at [189, 84] on td "236 F | 20 %" at bounding box center [193, 85] width 36 height 17
select select "60021"
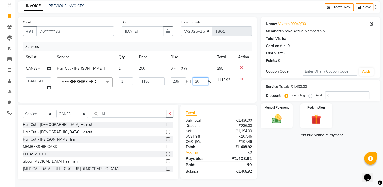
click at [205, 78] on input "20" at bounding box center [200, 81] width 15 height 8
type input "2"
type input "30"
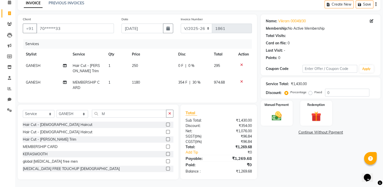
click at [193, 84] on td "354 F | 30 %" at bounding box center [193, 85] width 36 height 17
select select "60021"
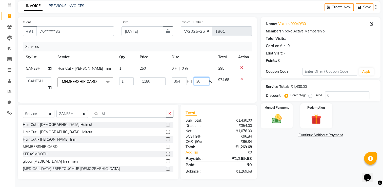
click at [201, 77] on input "30" at bounding box center [201, 81] width 15 height 8
type input "3"
type input "35"
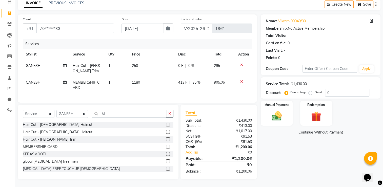
click at [168, 93] on div "Services Stylist Service Qty Price Disc Total Action GANESH Hair Cut - [PERSON_…" at bounding box center [137, 68] width 229 height 58
click at [243, 81] on icon at bounding box center [241, 82] width 3 height 4
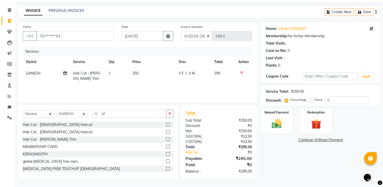
scroll to position [16, 0]
click at [273, 121] on img at bounding box center [276, 124] width 17 height 12
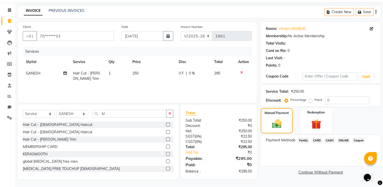
click at [347, 141] on span "ONLINE" at bounding box center [343, 140] width 13 height 6
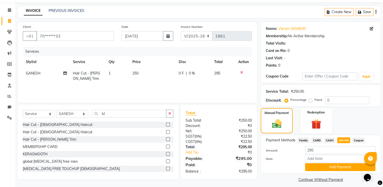
scroll to position [20, 0]
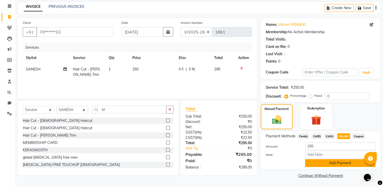
click at [337, 164] on button "Add Payment" at bounding box center [340, 163] width 70 height 8
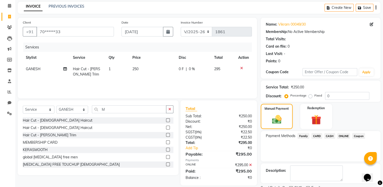
scroll to position [41, 0]
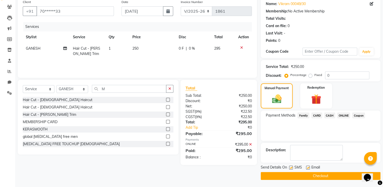
click at [347, 176] on button "Checkout" at bounding box center [321, 176] width 120 height 8
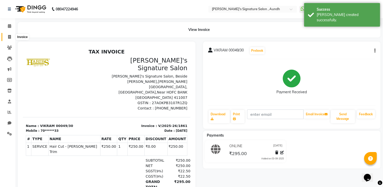
click at [7, 38] on span at bounding box center [9, 37] width 9 height 6
select select "service"
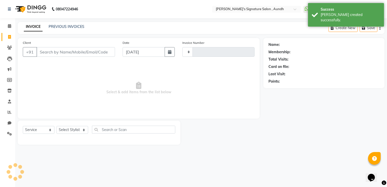
type input "1862"
select select "6342"
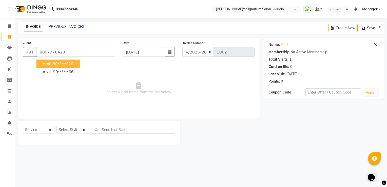
click at [65, 63] on ngb-highlight "80******20" at bounding box center [63, 63] width 21 height 5
type input "80******20"
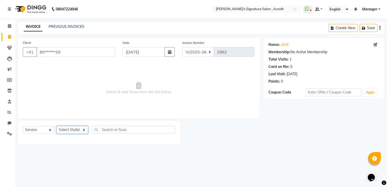
click at [72, 131] on select "Select Stylist [PERSON_NAME] Ankit Sir DEEPAK SAUDAGAR Dev DEVA SIR Diya [PERSO…" at bounding box center [72, 130] width 32 height 8
select select "48852"
click at [56, 126] on select "Select Stylist [PERSON_NAME] Ankit Sir DEEPAK SAUDAGAR Dev DEVA SIR Diya [PERSO…" at bounding box center [72, 130] width 32 height 8
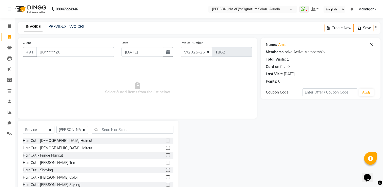
click at [166, 140] on label at bounding box center [168, 140] width 4 height 4
click at [166, 140] on input "checkbox" at bounding box center [167, 140] width 3 height 3
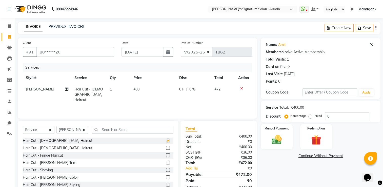
checkbox input "false"
click at [166, 185] on label at bounding box center [168, 185] width 4 height 4
click at [166, 185] on input "checkbox" at bounding box center [167, 184] width 3 height 3
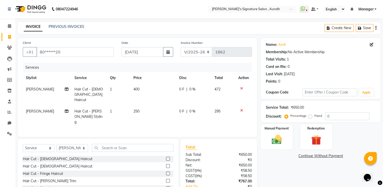
checkbox input "false"
click at [272, 138] on img at bounding box center [276, 140] width 17 height 12
click at [311, 156] on span "CARD" at bounding box center [316, 156] width 11 height 6
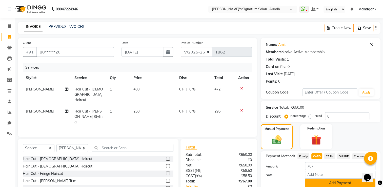
click at [333, 183] on button "Add Payment" at bounding box center [340, 183] width 70 height 8
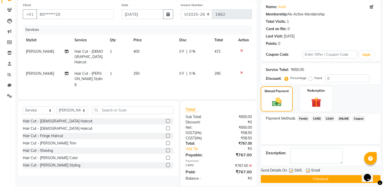
scroll to position [41, 0]
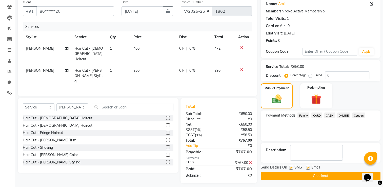
click at [338, 180] on main "INVOICE PREVIOUS INVOICES Create New Save Client +91 80******20 Date [DATE] Inv…" at bounding box center [199, 85] width 368 height 209
click at [342, 176] on button "Checkout" at bounding box center [321, 176] width 120 height 8
